Goal: Navigation & Orientation: Find specific page/section

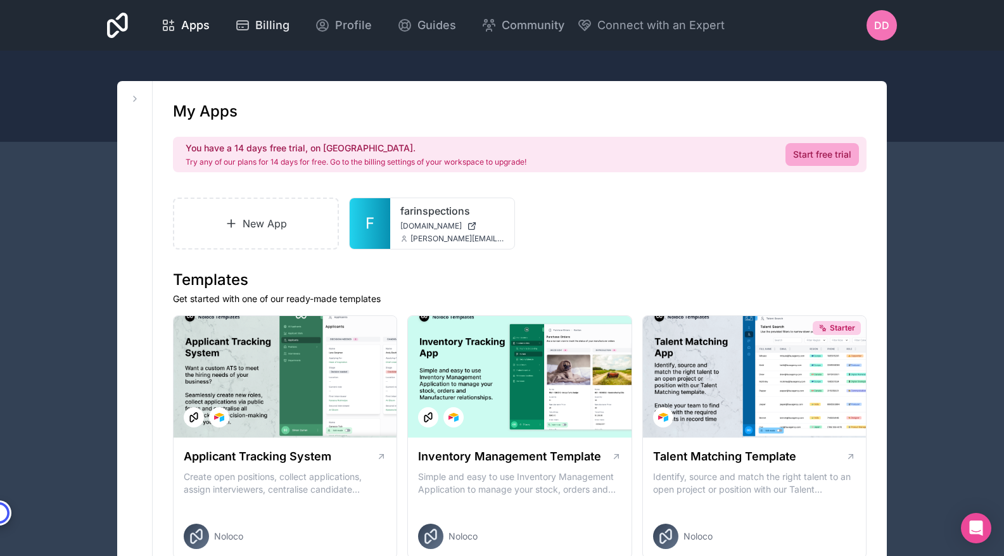
click at [270, 29] on span "Billing" at bounding box center [272, 25] width 34 height 18
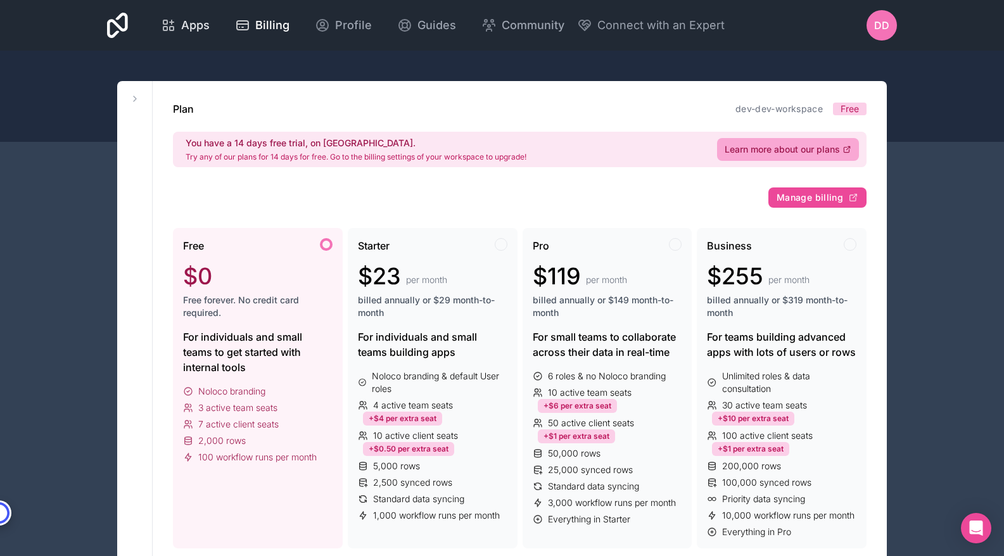
click at [186, 32] on span "Apps" at bounding box center [195, 25] width 28 height 18
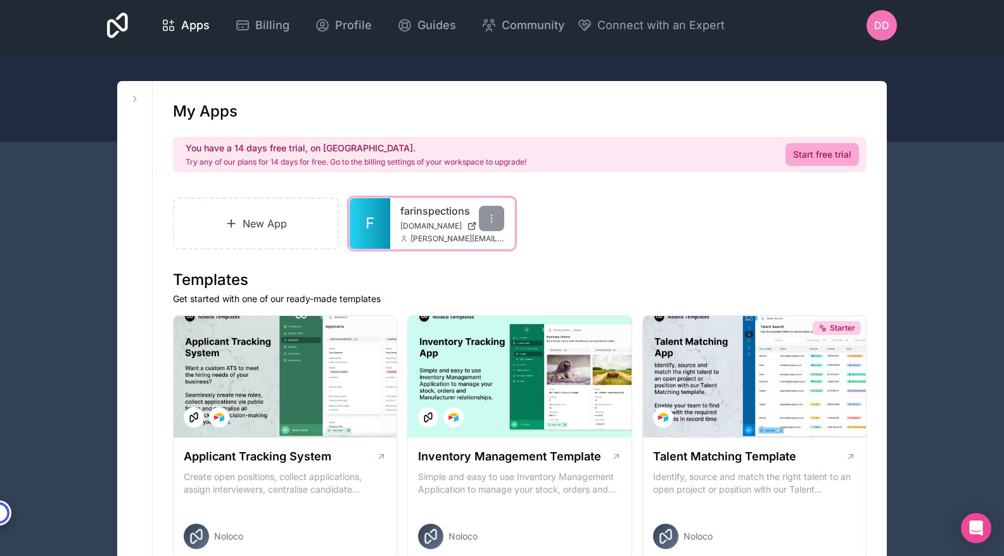
click at [441, 218] on div "farinspections [DOMAIN_NAME] [PERSON_NAME][EMAIL_ADDRESS][DOMAIN_NAME]" at bounding box center [452, 223] width 124 height 51
click at [425, 211] on link "farinspections" at bounding box center [452, 210] width 104 height 15
